Goal: Find specific page/section: Find specific page/section

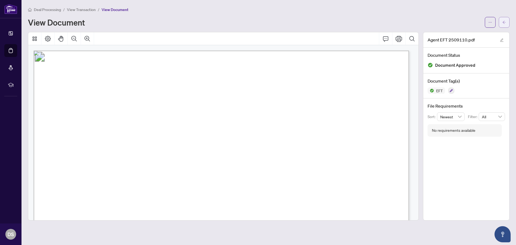
click at [508, 20] on button "button" at bounding box center [504, 22] width 11 height 11
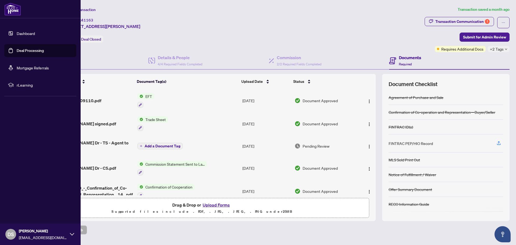
click at [17, 31] on link "Dashboard" at bounding box center [26, 33] width 18 height 5
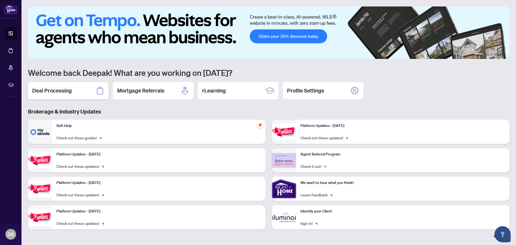
click at [82, 92] on div "Deal Processing" at bounding box center [68, 90] width 81 height 17
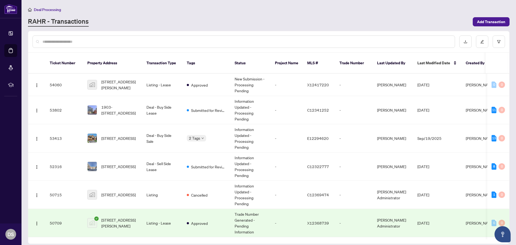
click at [159, 39] on input "text" at bounding box center [246, 42] width 408 height 6
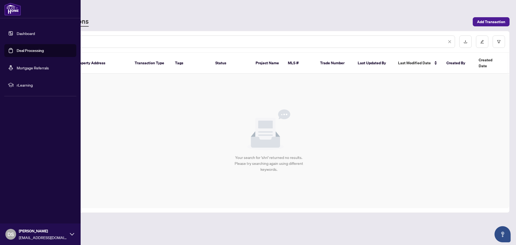
type input "****"
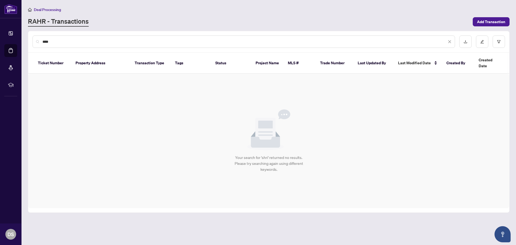
click at [96, 87] on div "Your search for 'shri' returned no results. Please try searching again using di…" at bounding box center [268, 141] width 481 height 134
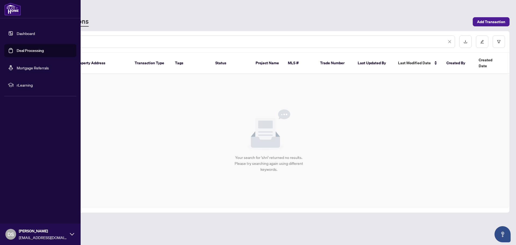
click at [35, 33] on link "Dashboard" at bounding box center [26, 33] width 18 height 5
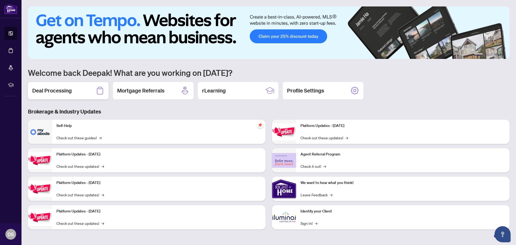
click at [63, 94] on h2 "Deal Processing" at bounding box center [52, 91] width 40 height 8
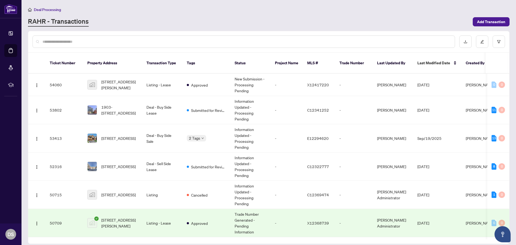
click at [144, 44] on input "text" at bounding box center [246, 42] width 408 height 6
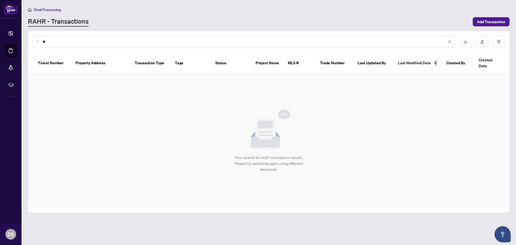
type input "*"
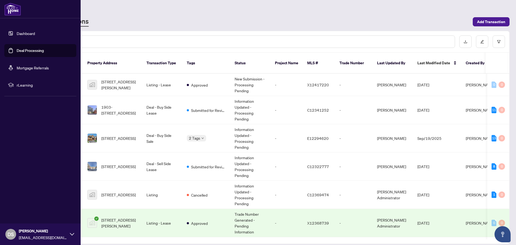
click at [22, 35] on link "Dashboard" at bounding box center [26, 33] width 18 height 5
